Goal: Find specific page/section: Find specific page/section

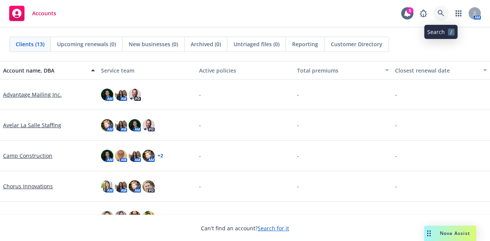
click at [441, 14] on icon at bounding box center [440, 13] width 7 height 7
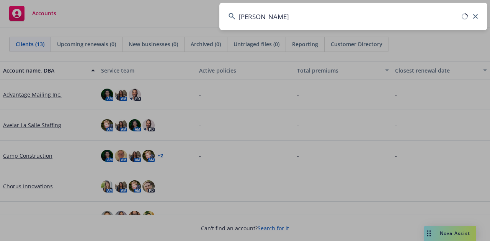
type input "delinea"
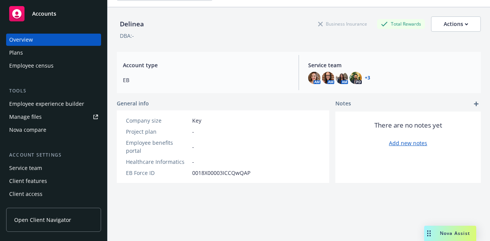
scroll to position [28, 0]
